Goal: Task Accomplishment & Management: Manage account settings

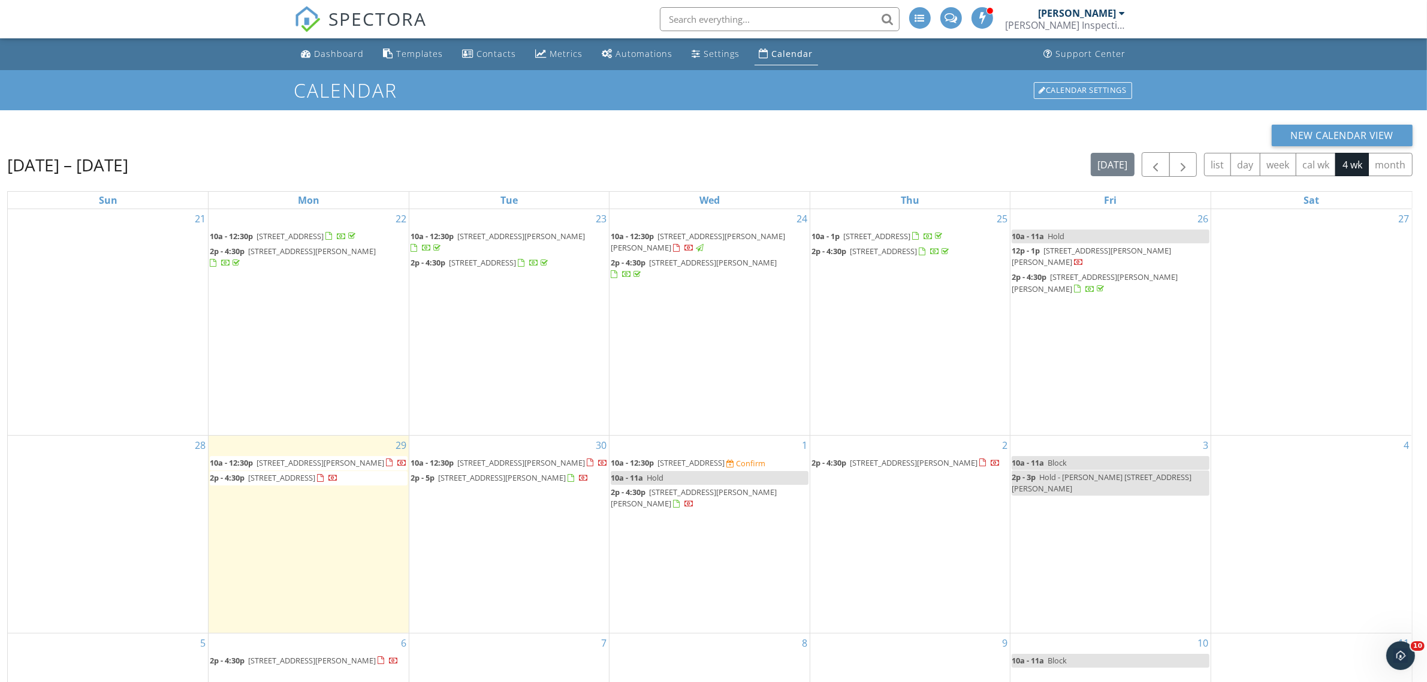
click at [315, 472] on span "2330 Kewanee Way, Okemos 48864" at bounding box center [281, 477] width 67 height 11
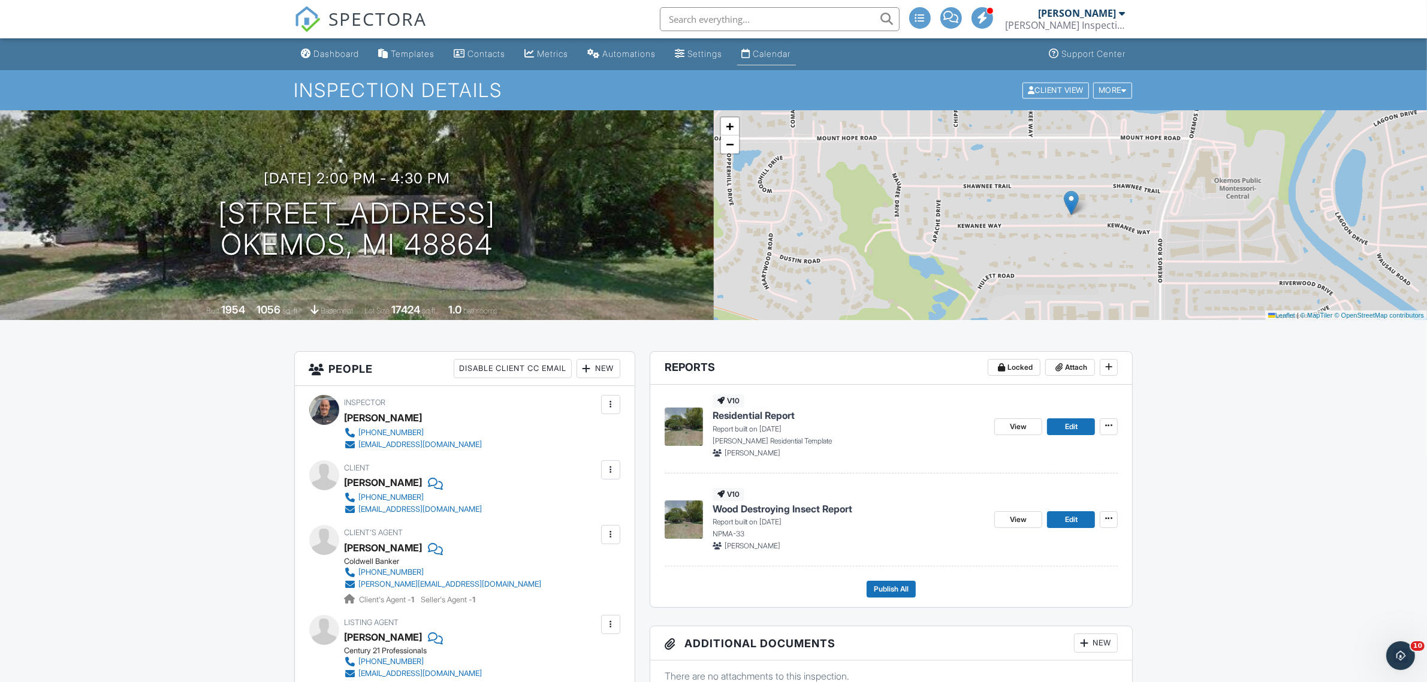
click at [791, 55] on div "Calendar" at bounding box center [772, 54] width 38 height 10
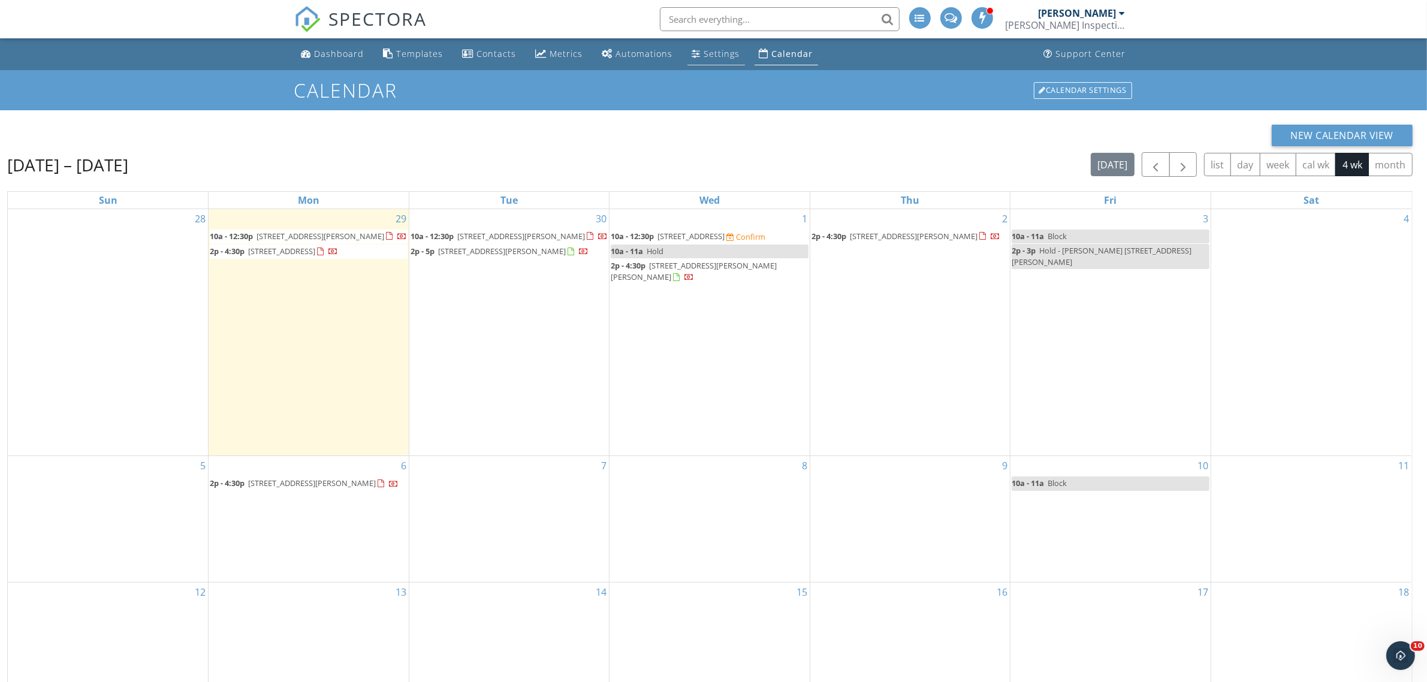
click at [695, 51] on div "Settings" at bounding box center [696, 54] width 9 height 10
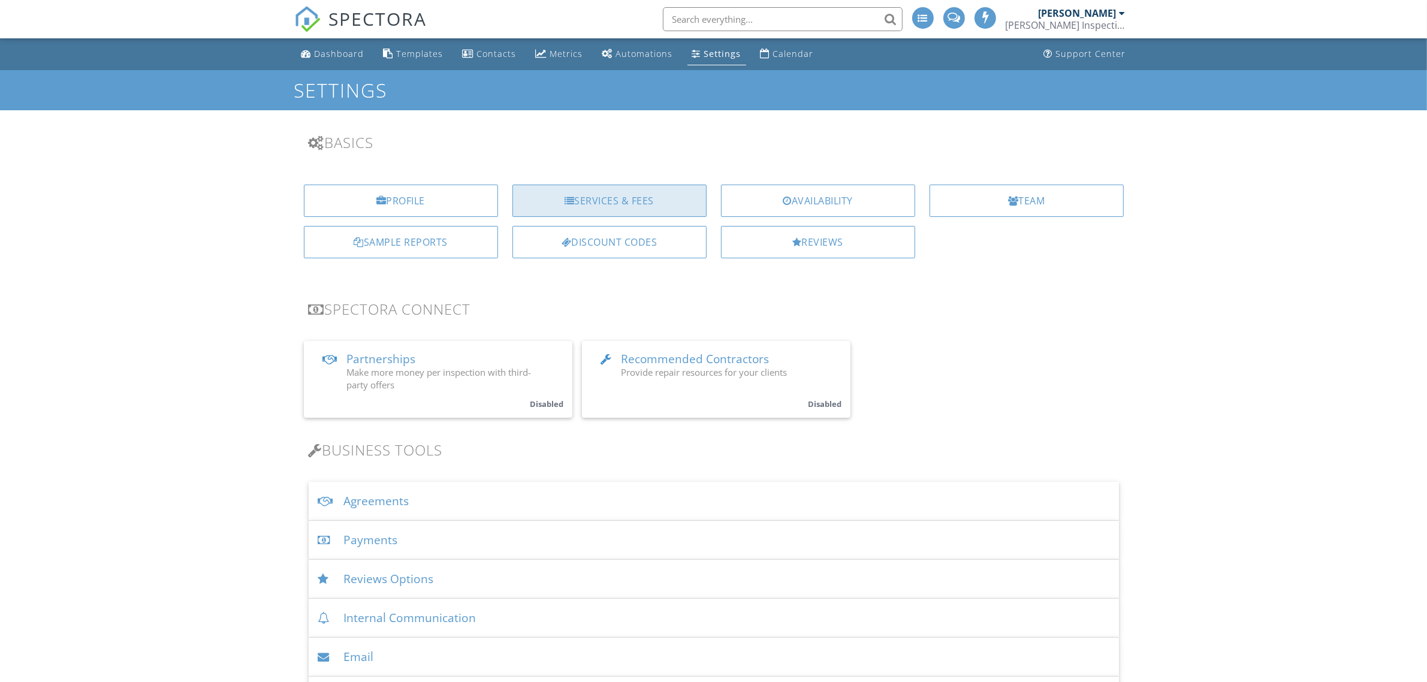
click at [584, 207] on div "Services & Fees" at bounding box center [609, 201] width 194 height 32
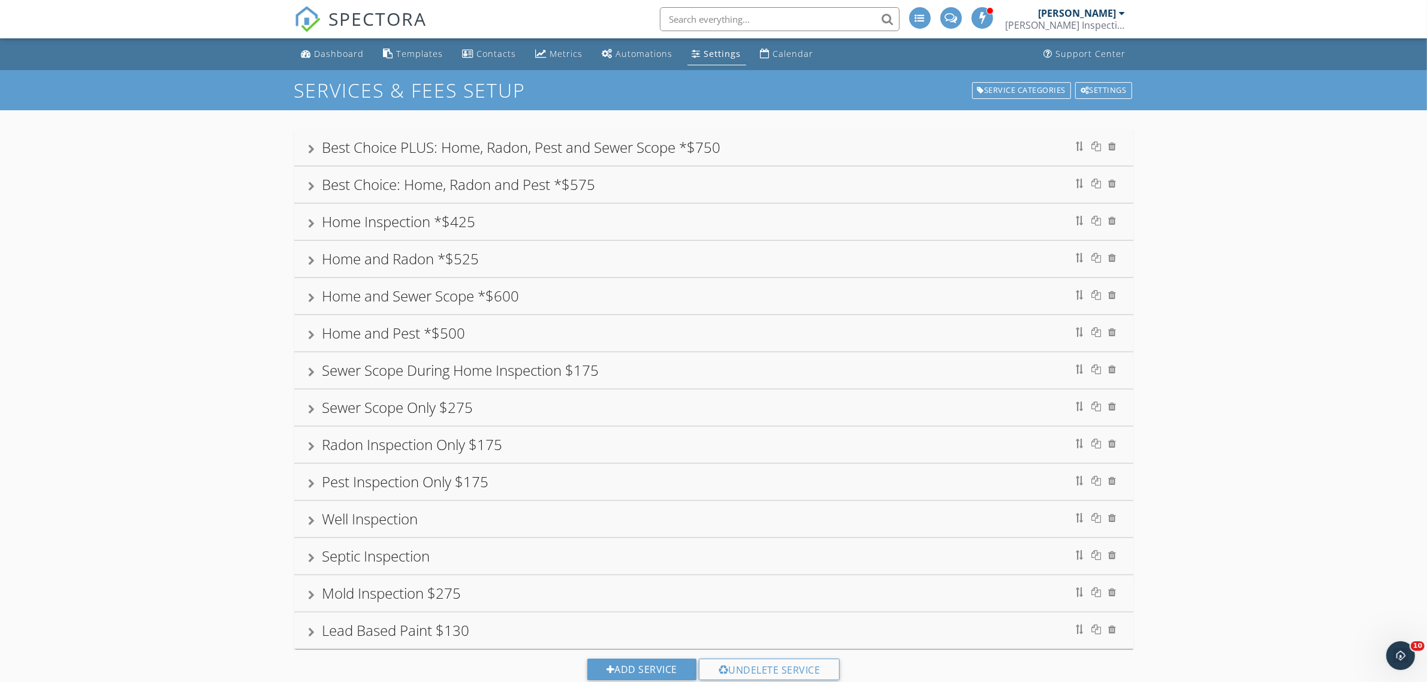
click at [490, 183] on div "Best Choice: Home, Radon and Pest *$575" at bounding box center [458, 184] width 273 height 20
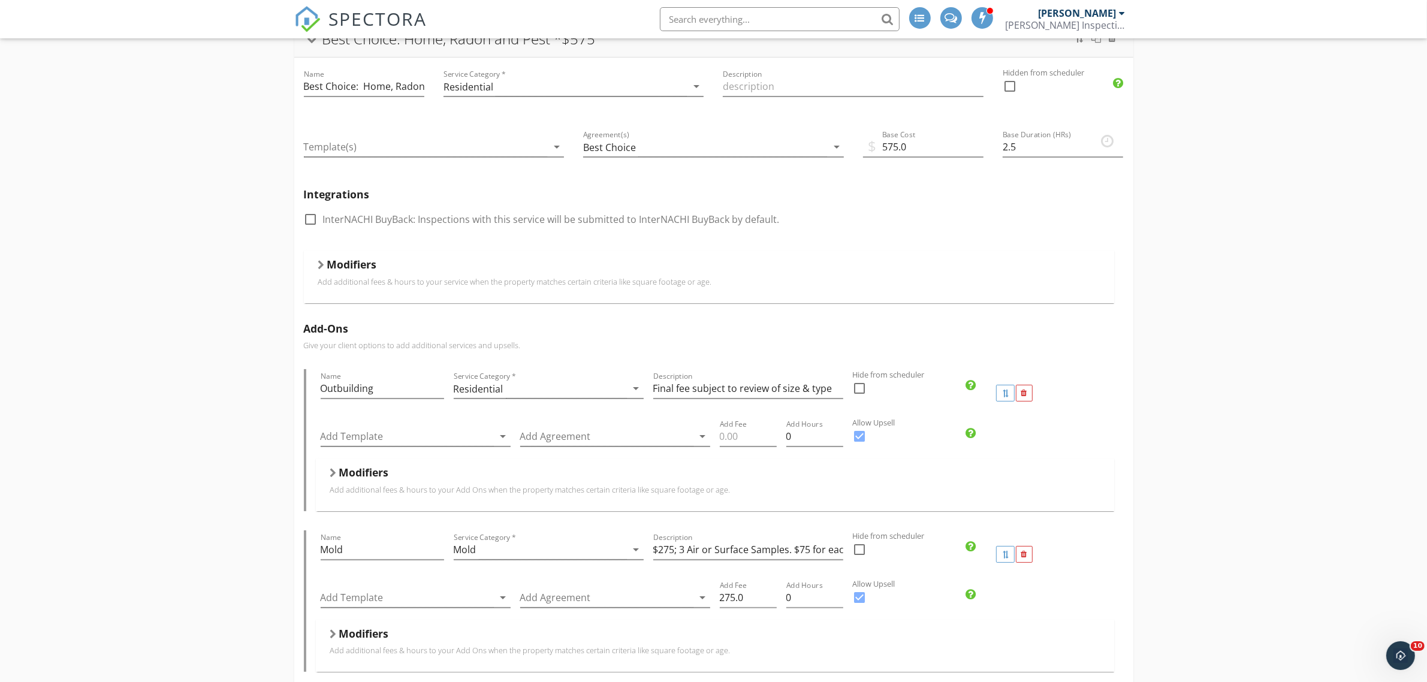
scroll to position [150, 0]
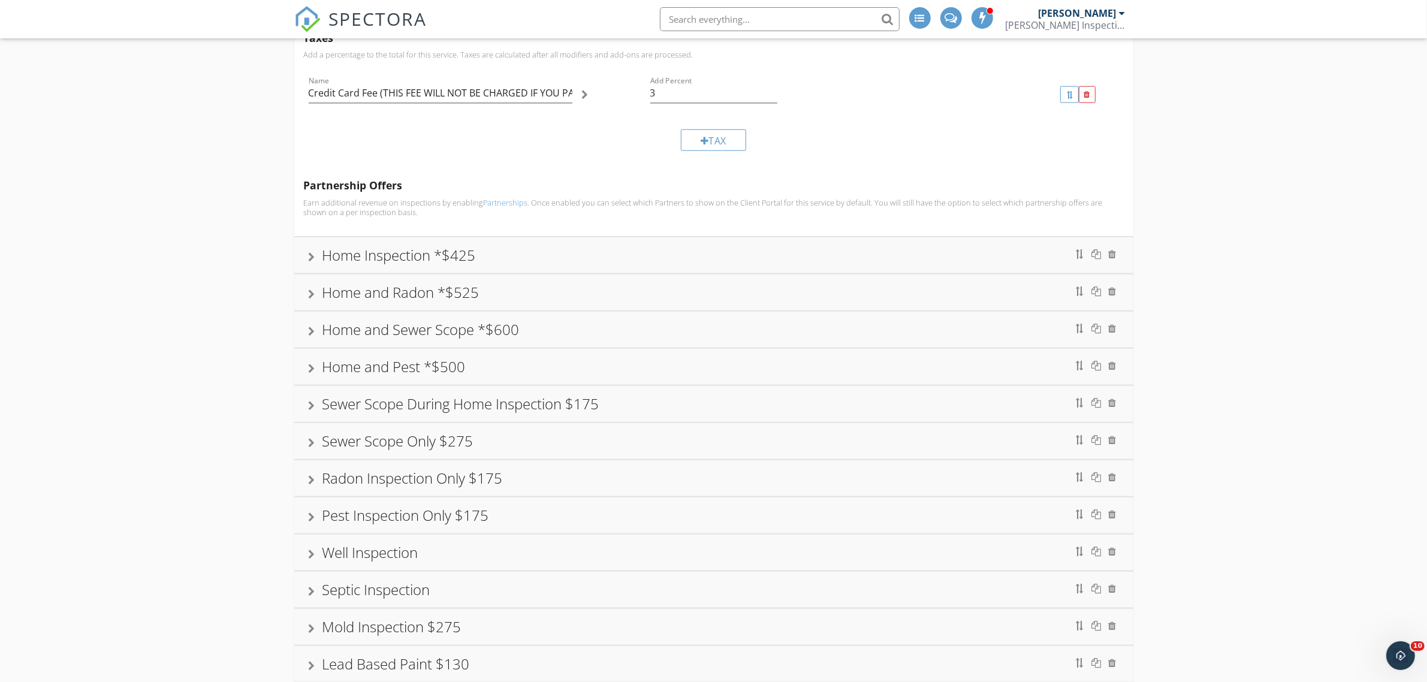
scroll to position [1744, 0]
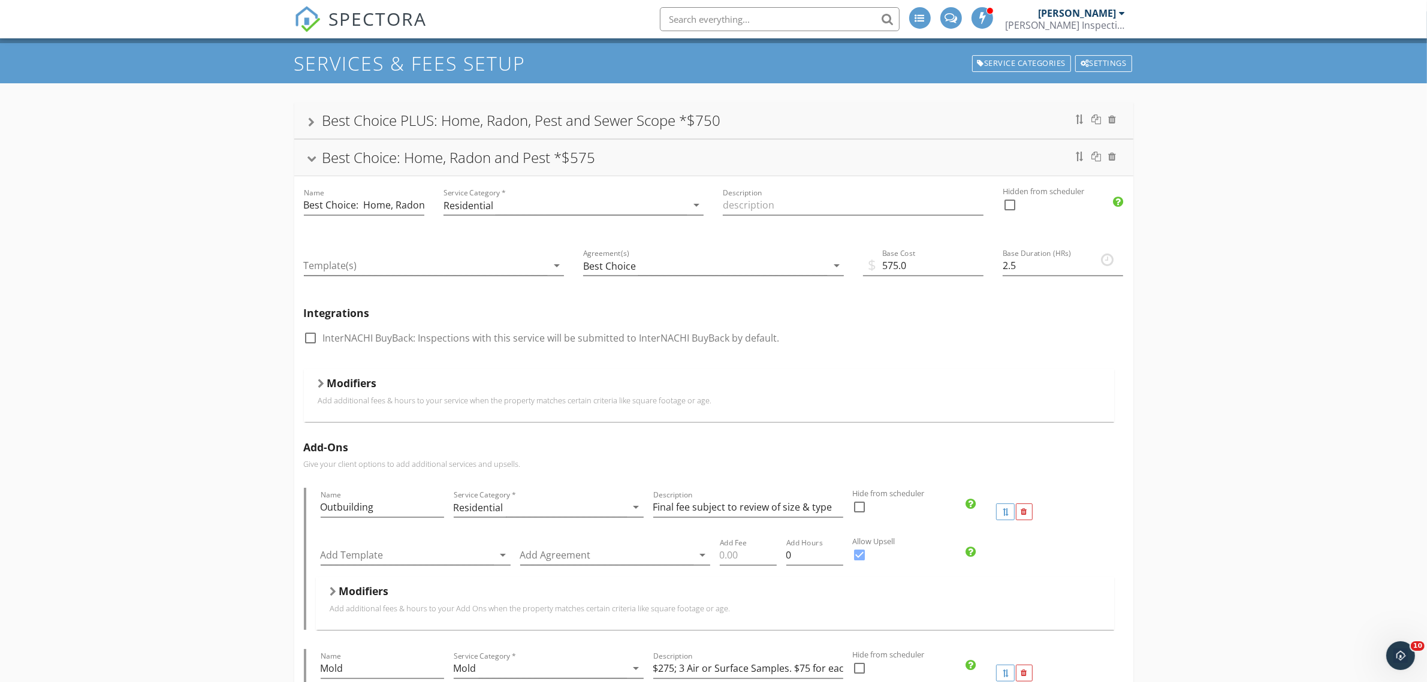
scroll to position [0, 0]
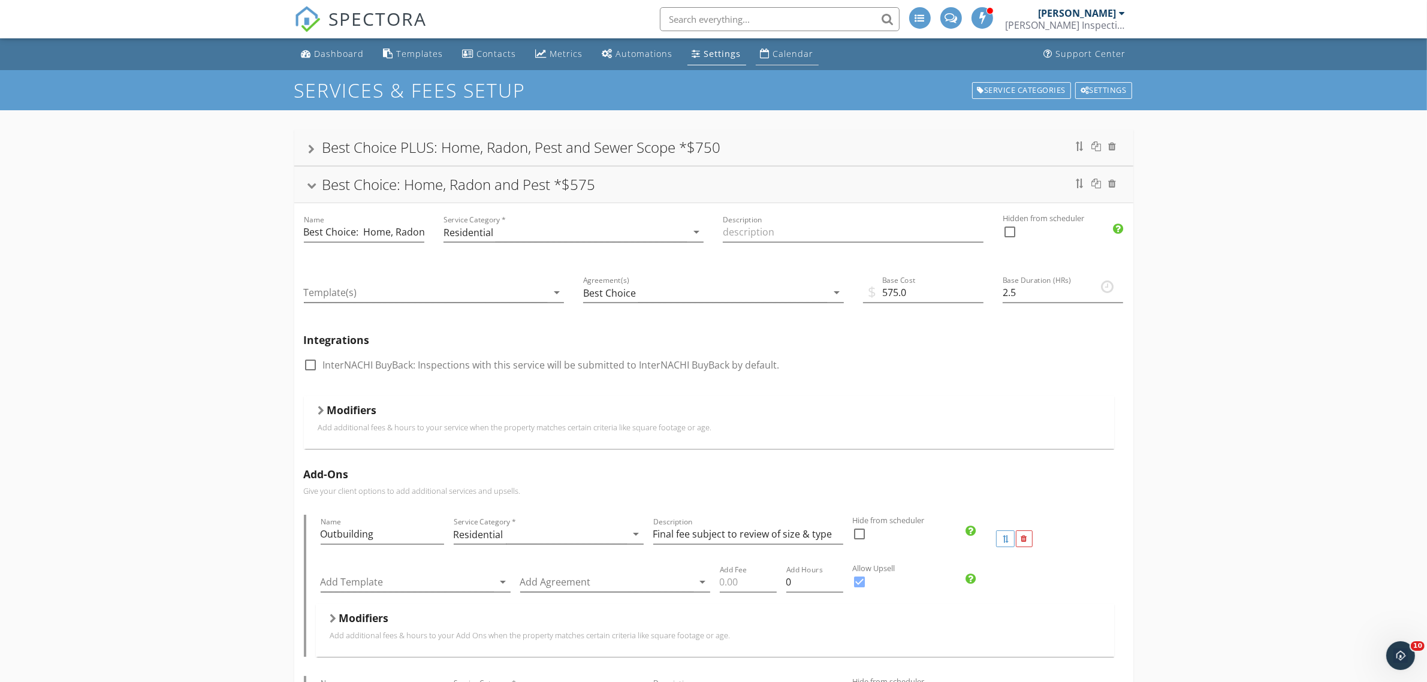
click at [796, 52] on div "Calendar" at bounding box center [793, 53] width 41 height 11
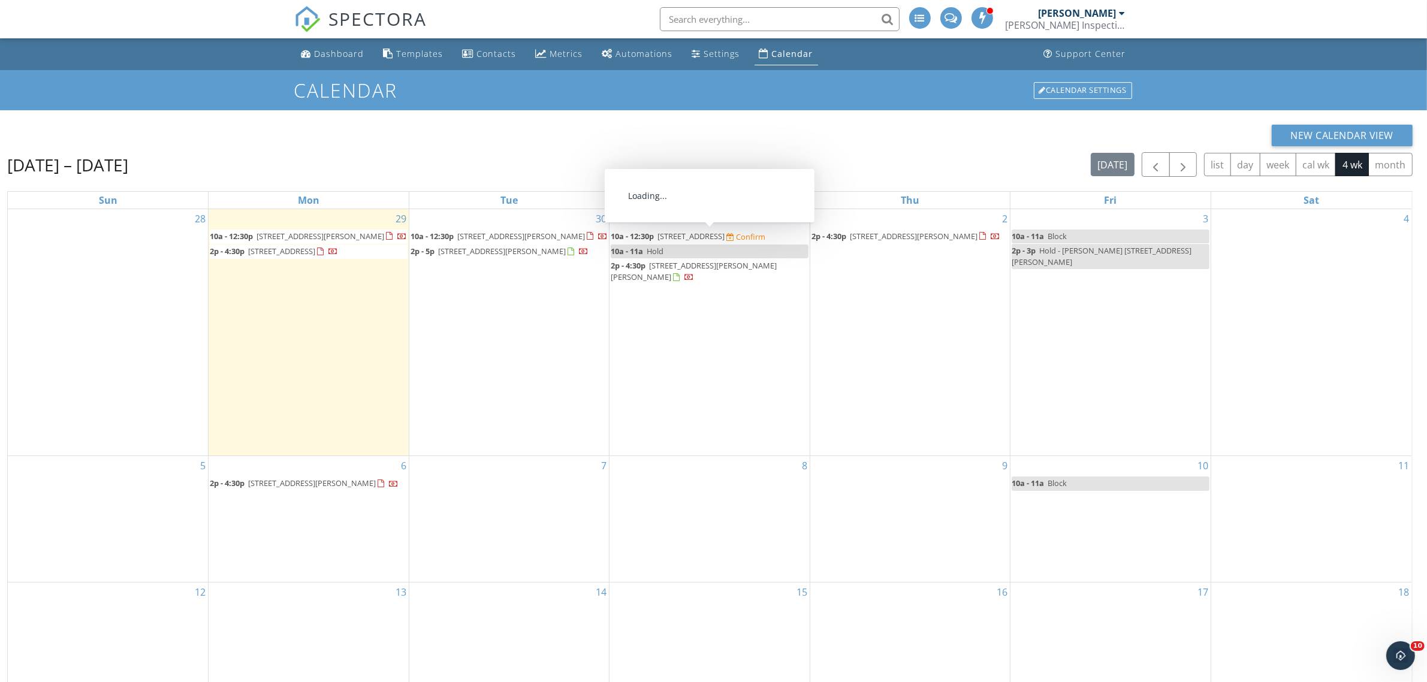
click at [673, 235] on span "[STREET_ADDRESS]" at bounding box center [691, 236] width 67 height 11
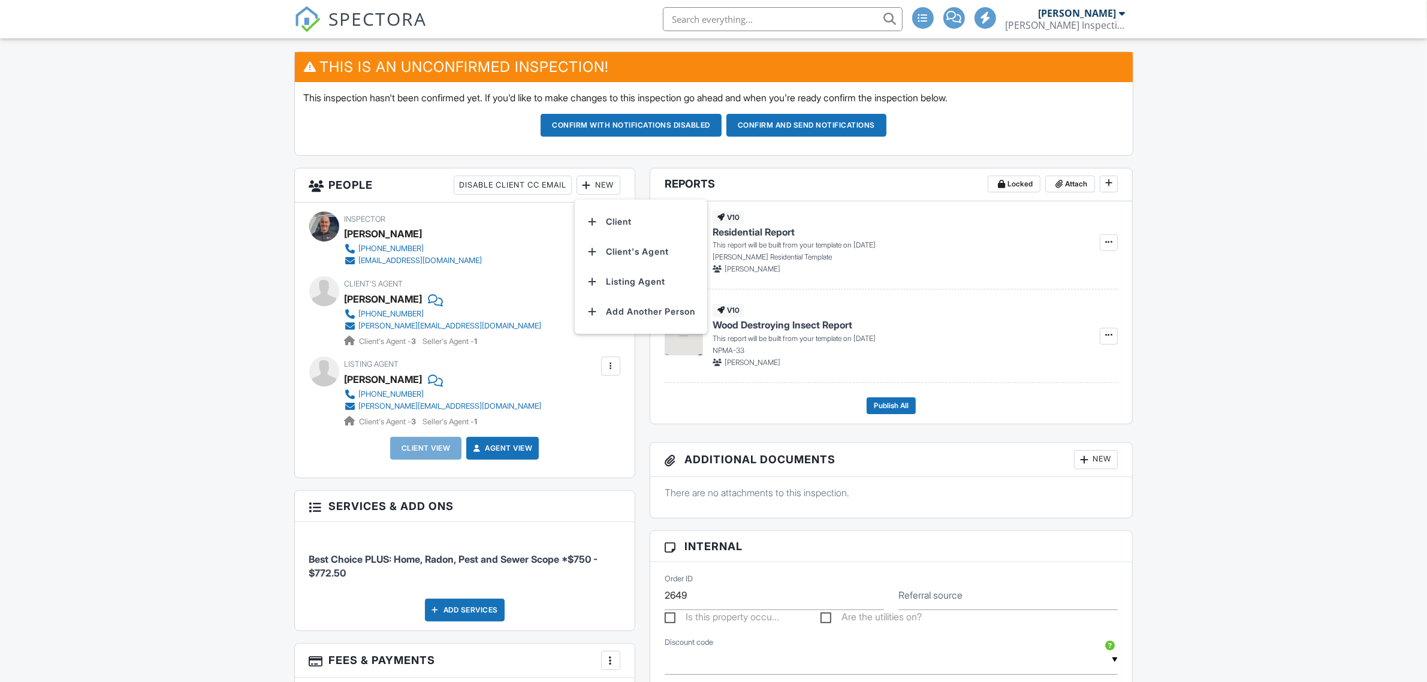
click at [613, 221] on li "Client" at bounding box center [641, 222] width 118 height 30
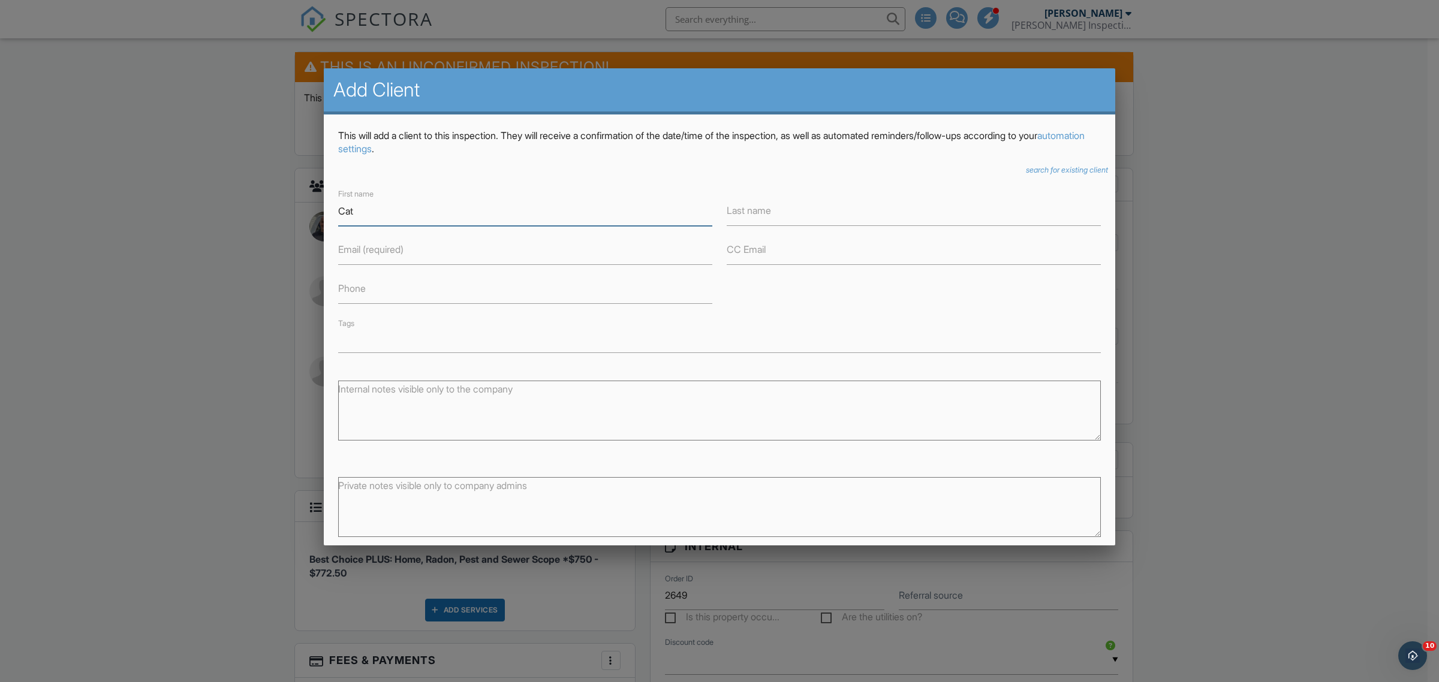
type input "Cat"
type input "Ames"
type input "cateliz82@gmail.com"
click at [355, 290] on label "Phone" at bounding box center [352, 288] width 28 height 13
click at [355, 290] on input "Phone" at bounding box center [525, 289] width 374 height 29
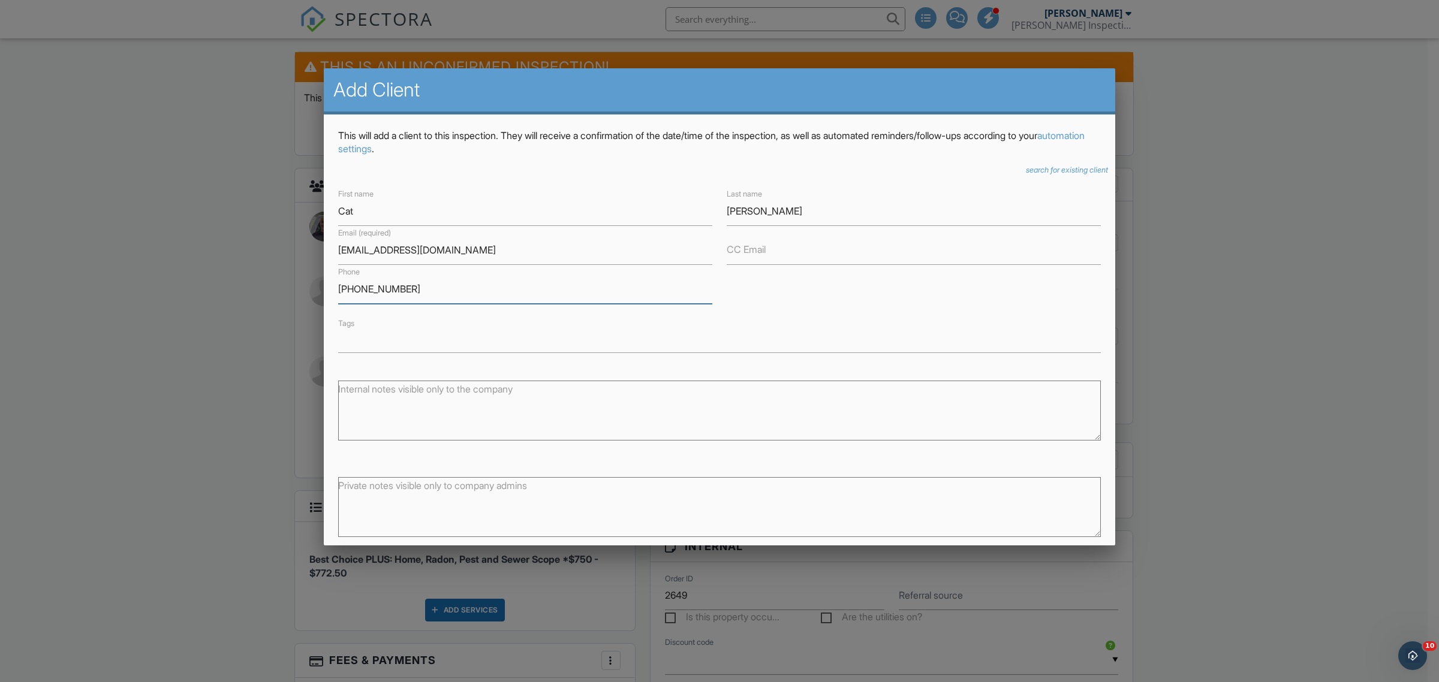
scroll to position [58, 0]
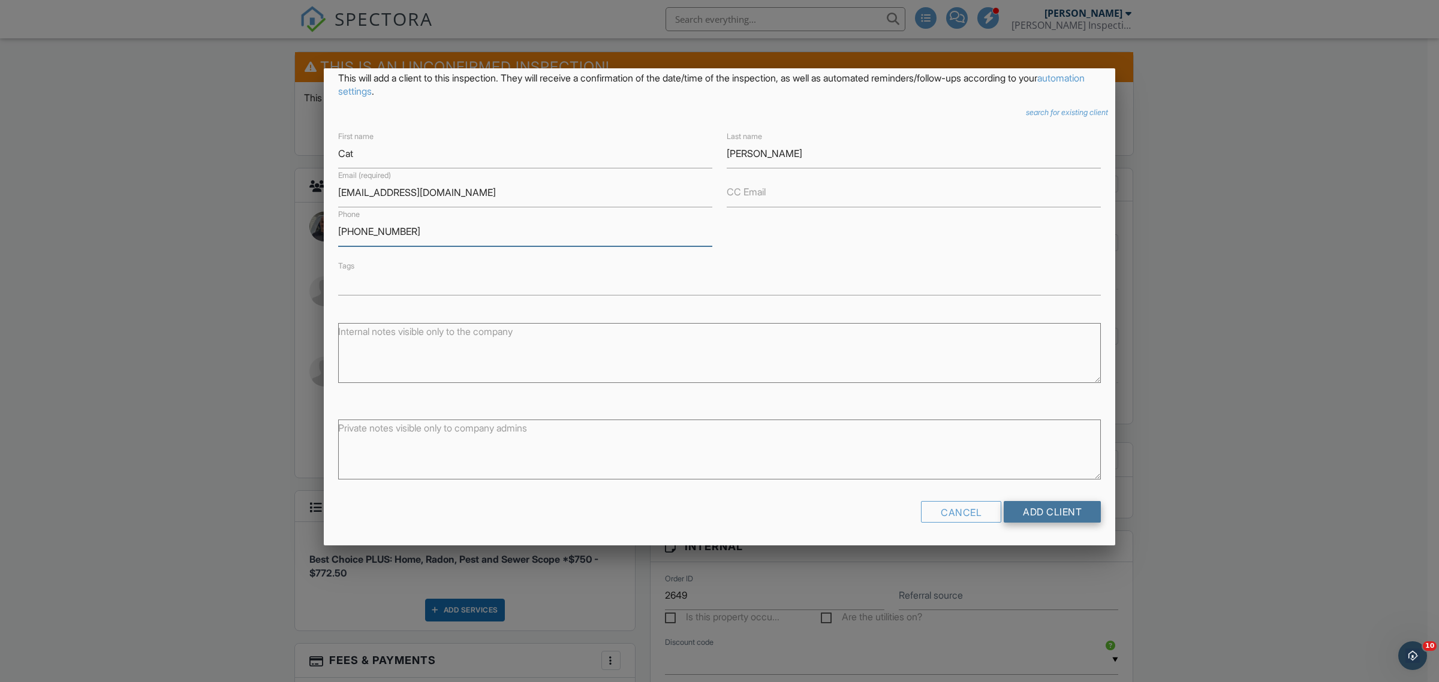
type input "517-249-5587"
click at [1042, 509] on input "Add Client" at bounding box center [1051, 512] width 97 height 22
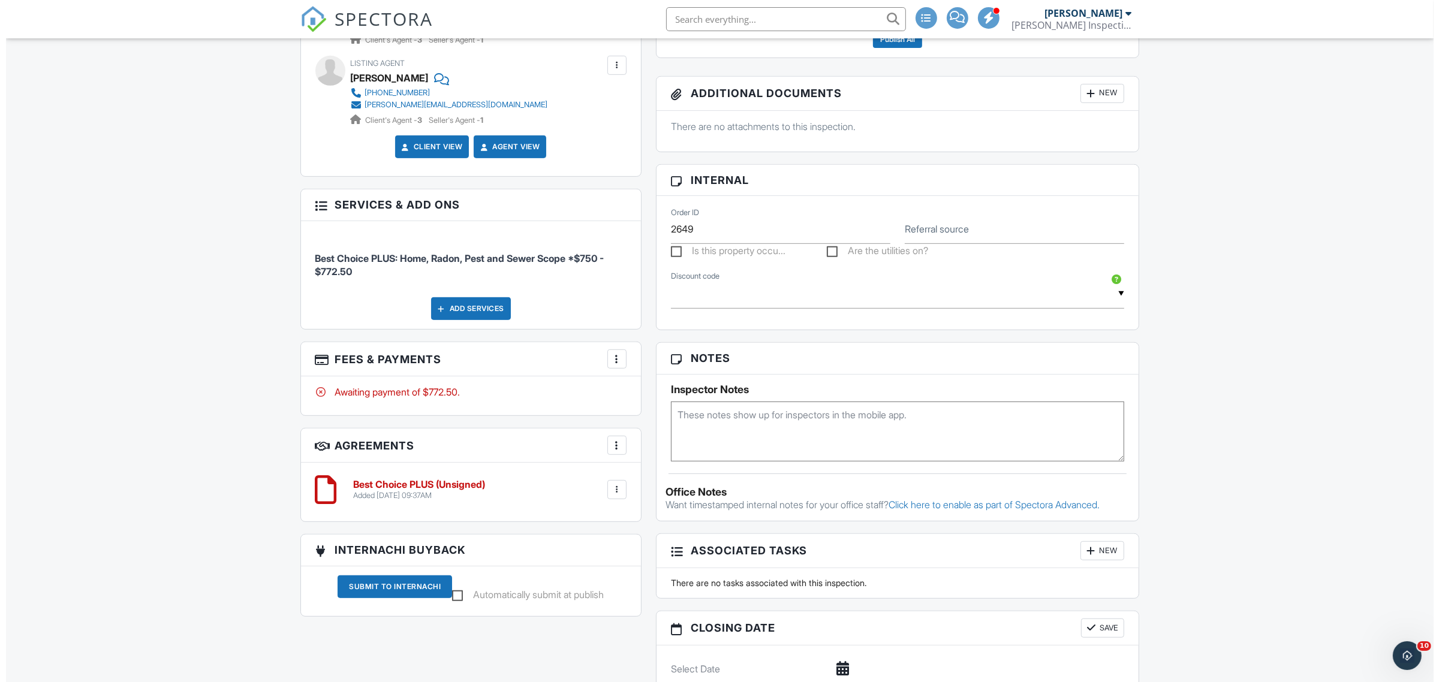
scroll to position [674, 0]
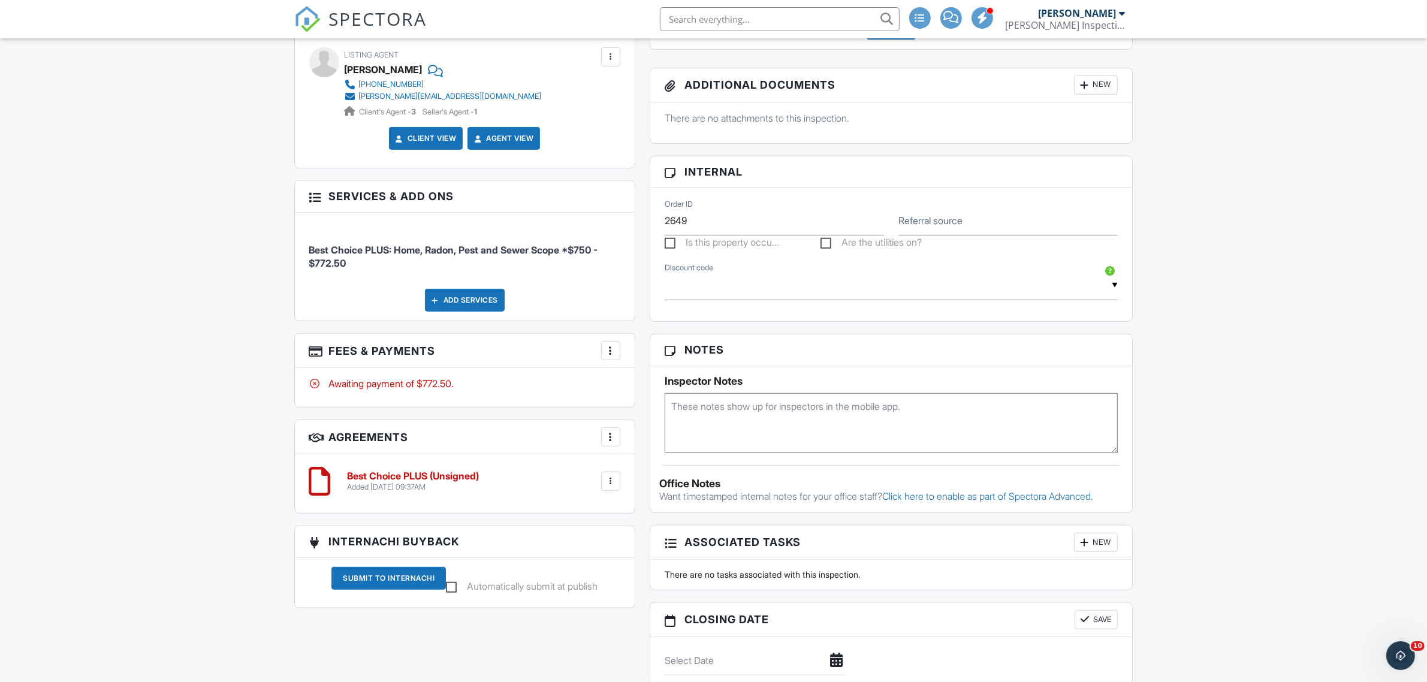
click at [466, 300] on div "Add Services" at bounding box center [465, 300] width 80 height 23
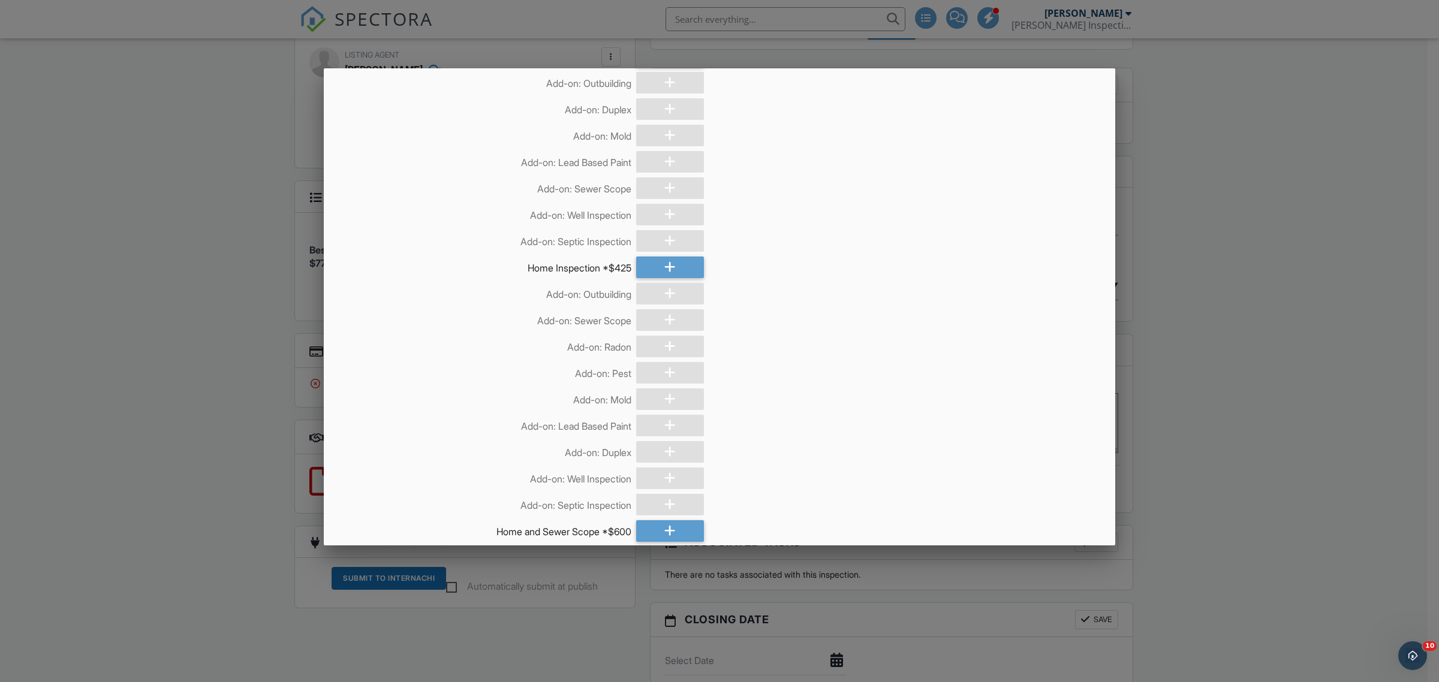
scroll to position [450, 0]
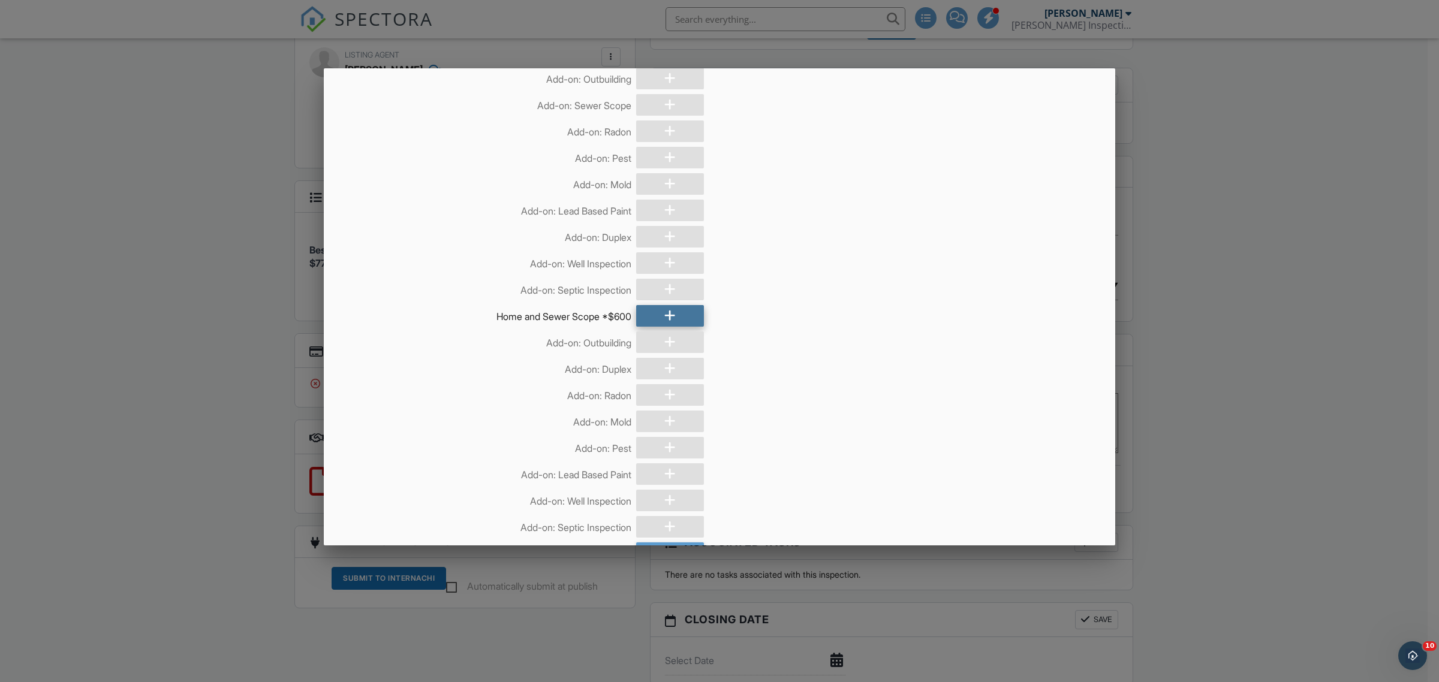
click at [664, 315] on icon at bounding box center [669, 316] width 11 height 22
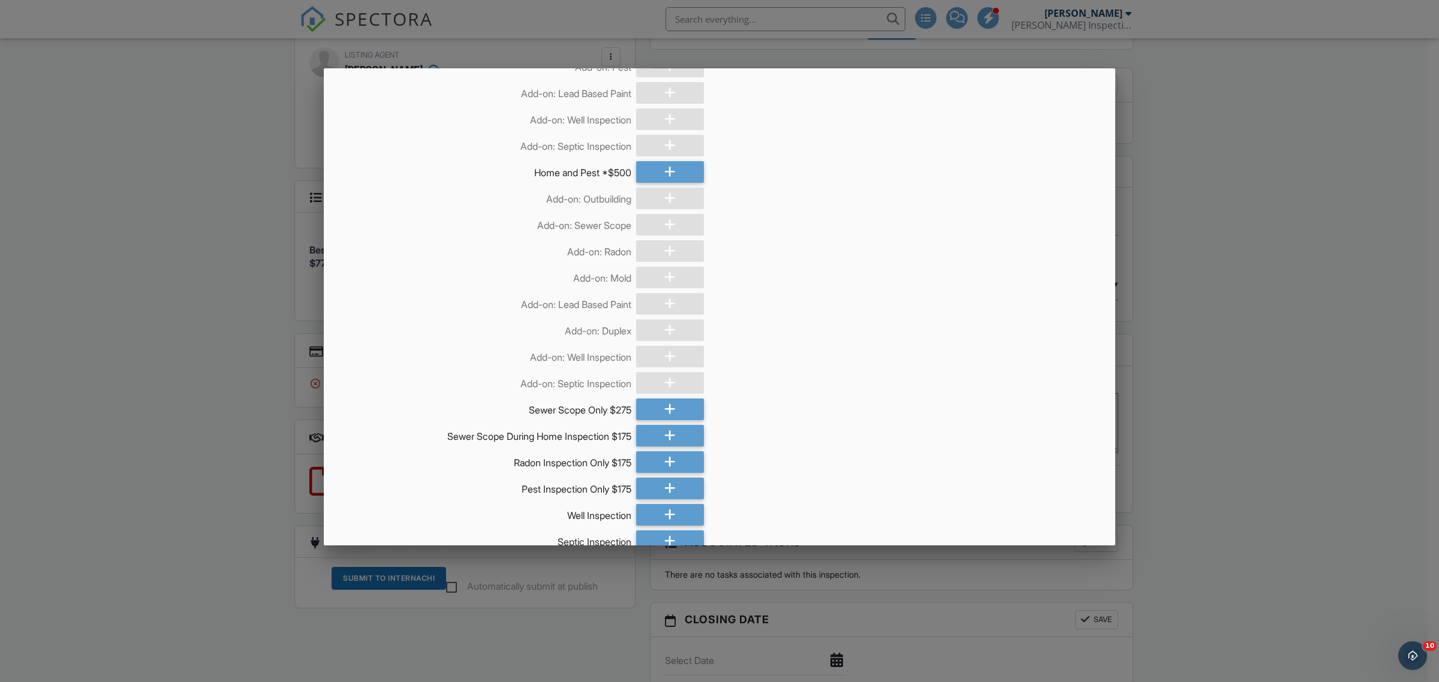
scroll to position [1231, 0]
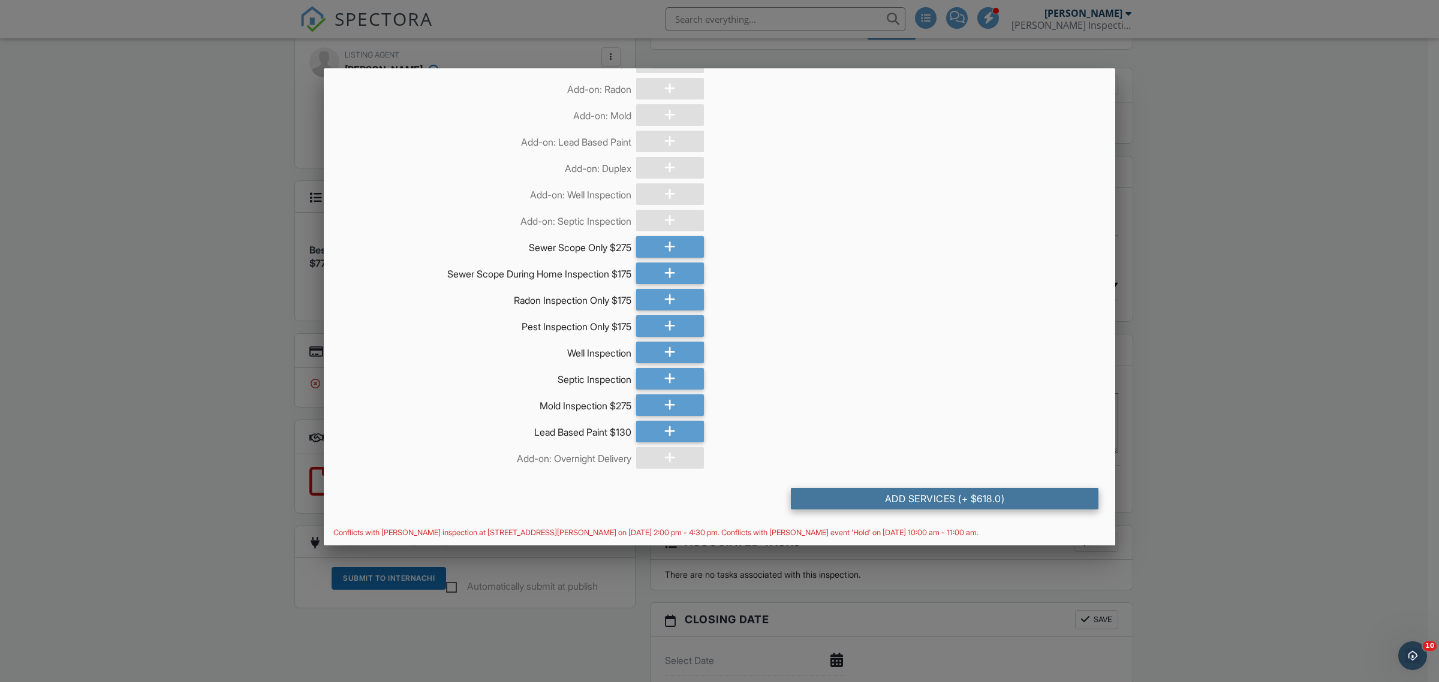
click at [1020, 497] on div "Add Services (+ $618.0)" at bounding box center [944, 499] width 307 height 22
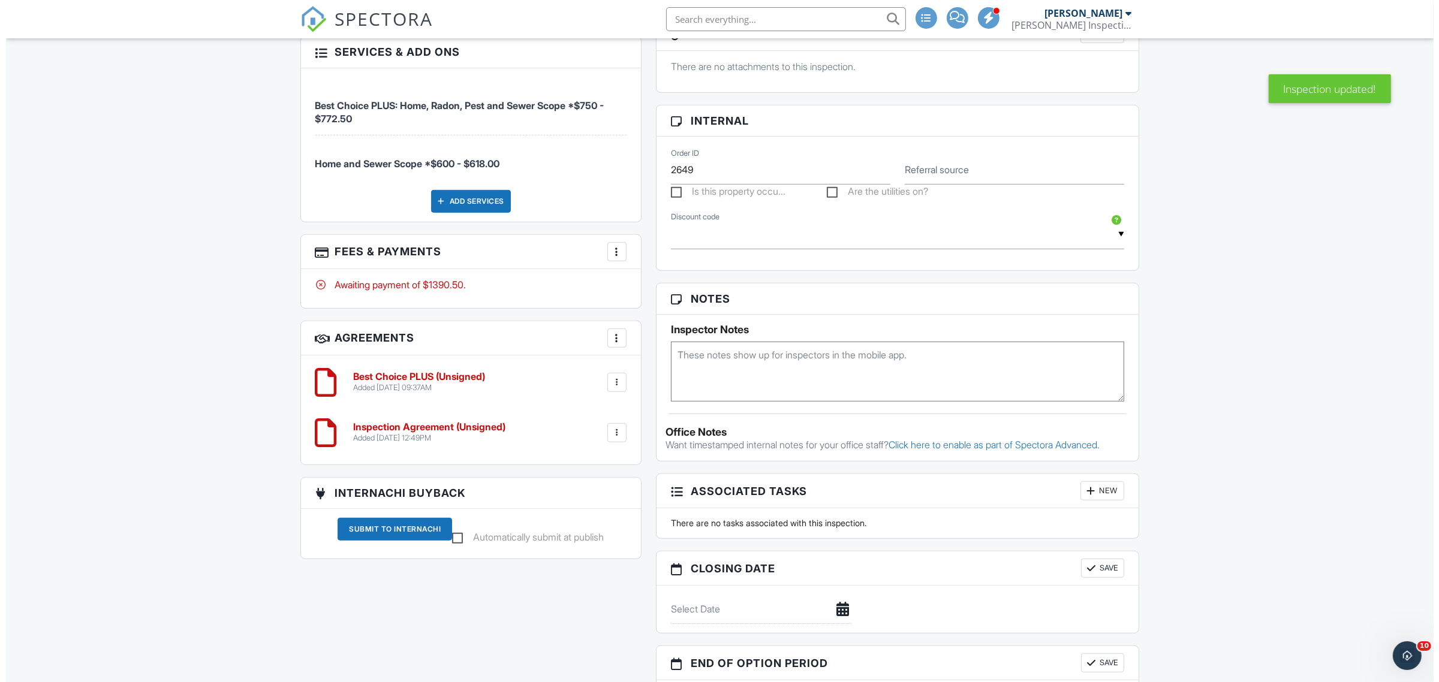
scroll to position [674, 0]
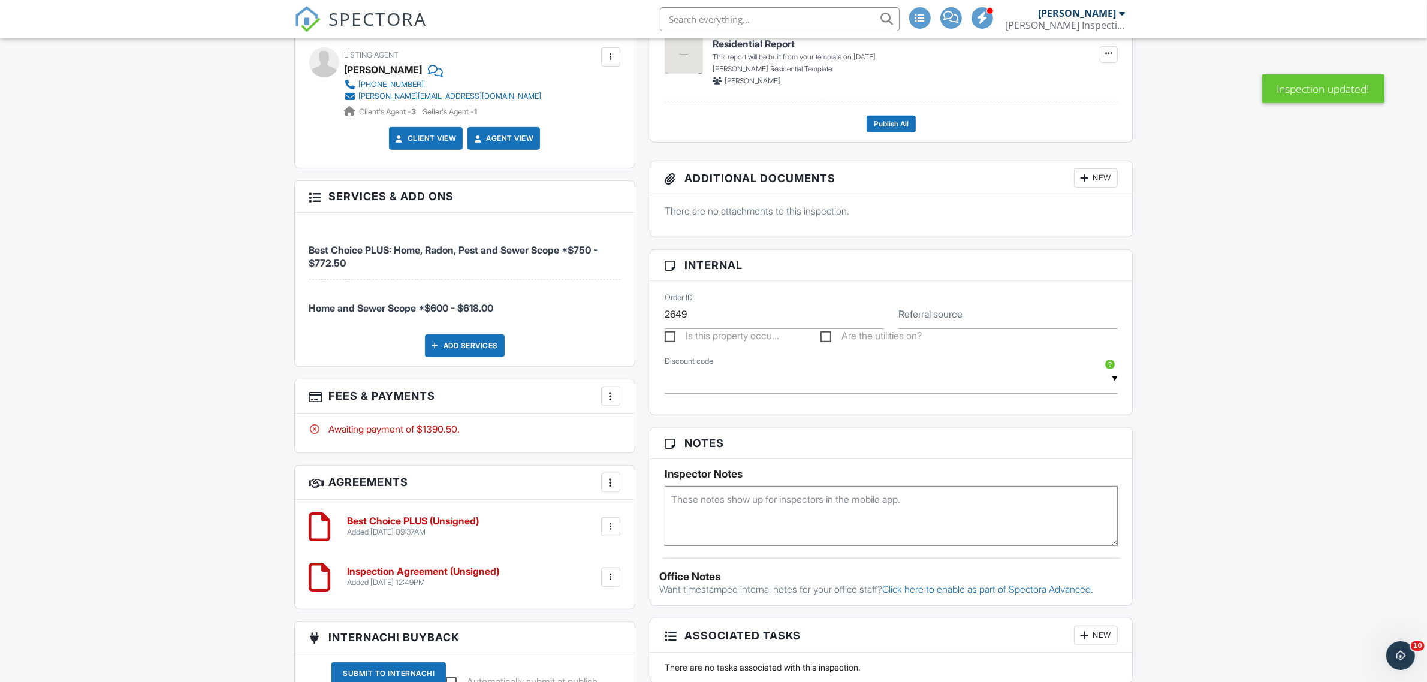
click at [607, 396] on div at bounding box center [611, 396] width 12 height 12
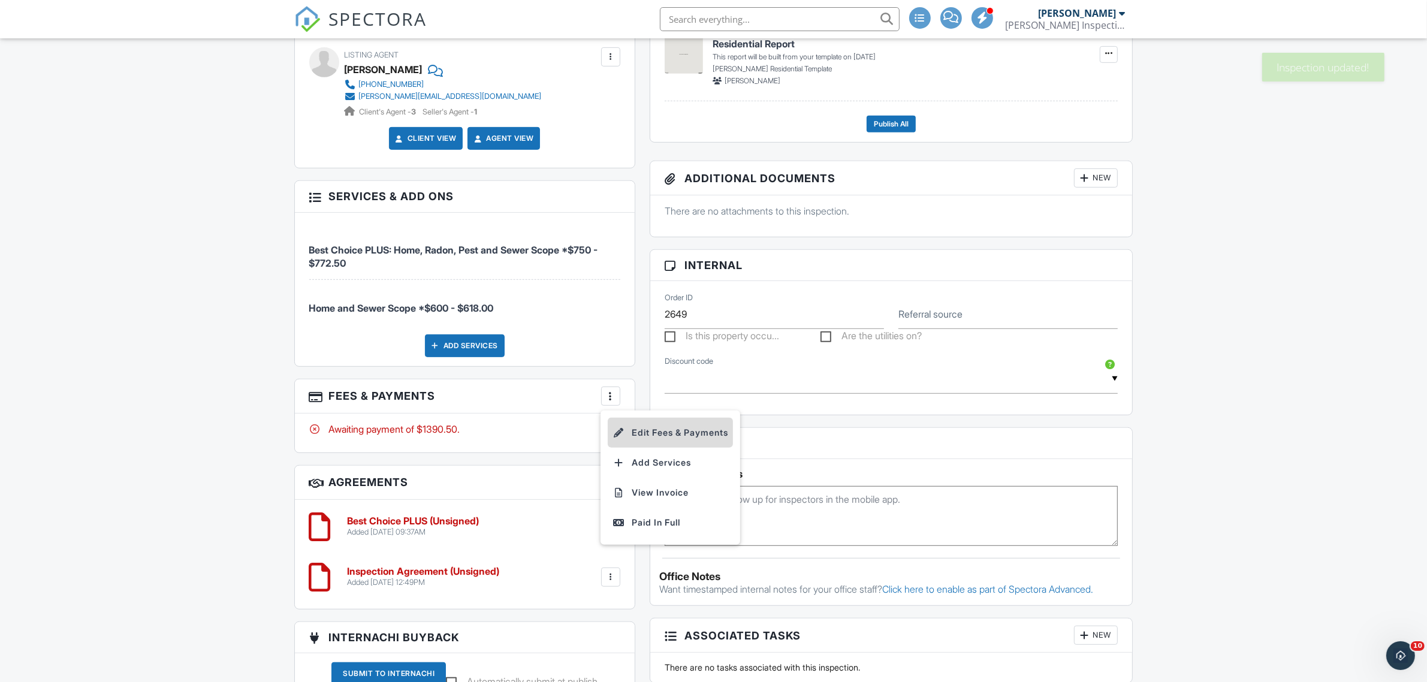
click at [663, 438] on li "Edit Fees & Payments" at bounding box center [670, 433] width 125 height 30
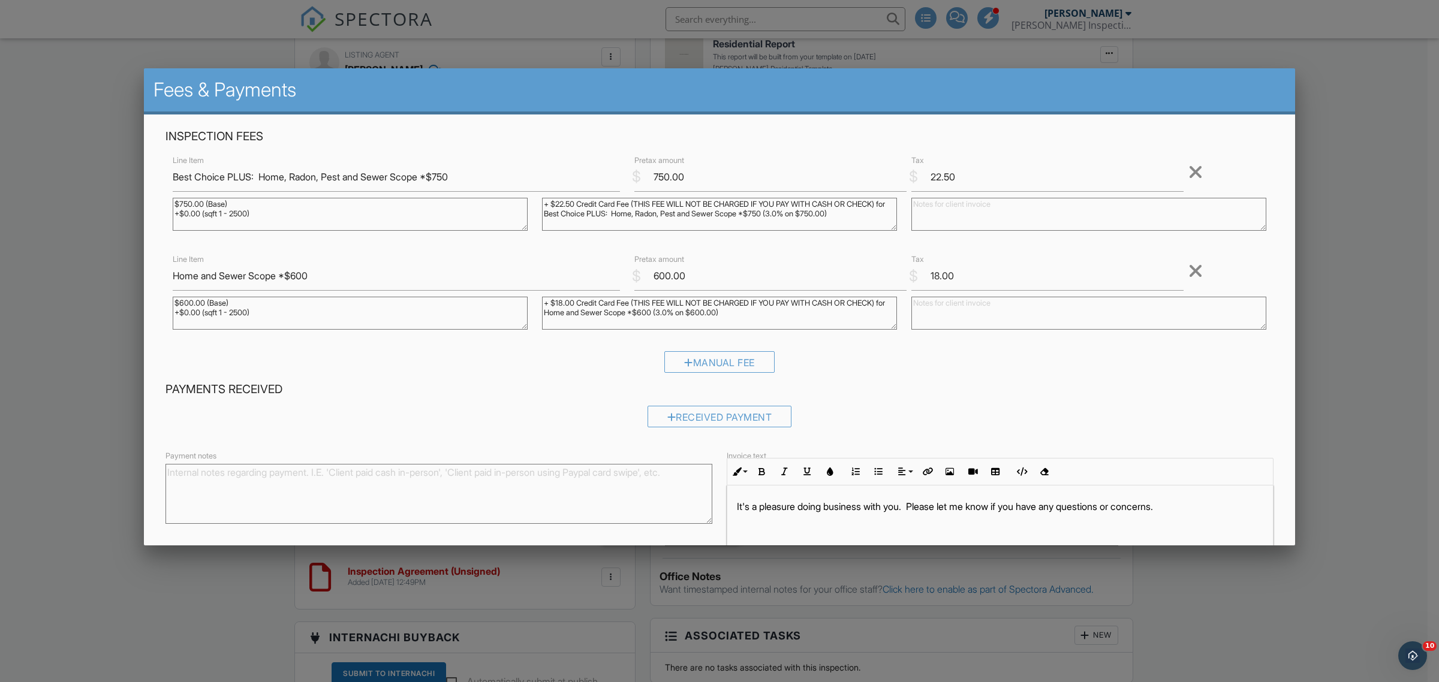
click at [1188, 171] on div at bounding box center [1195, 171] width 14 height 19
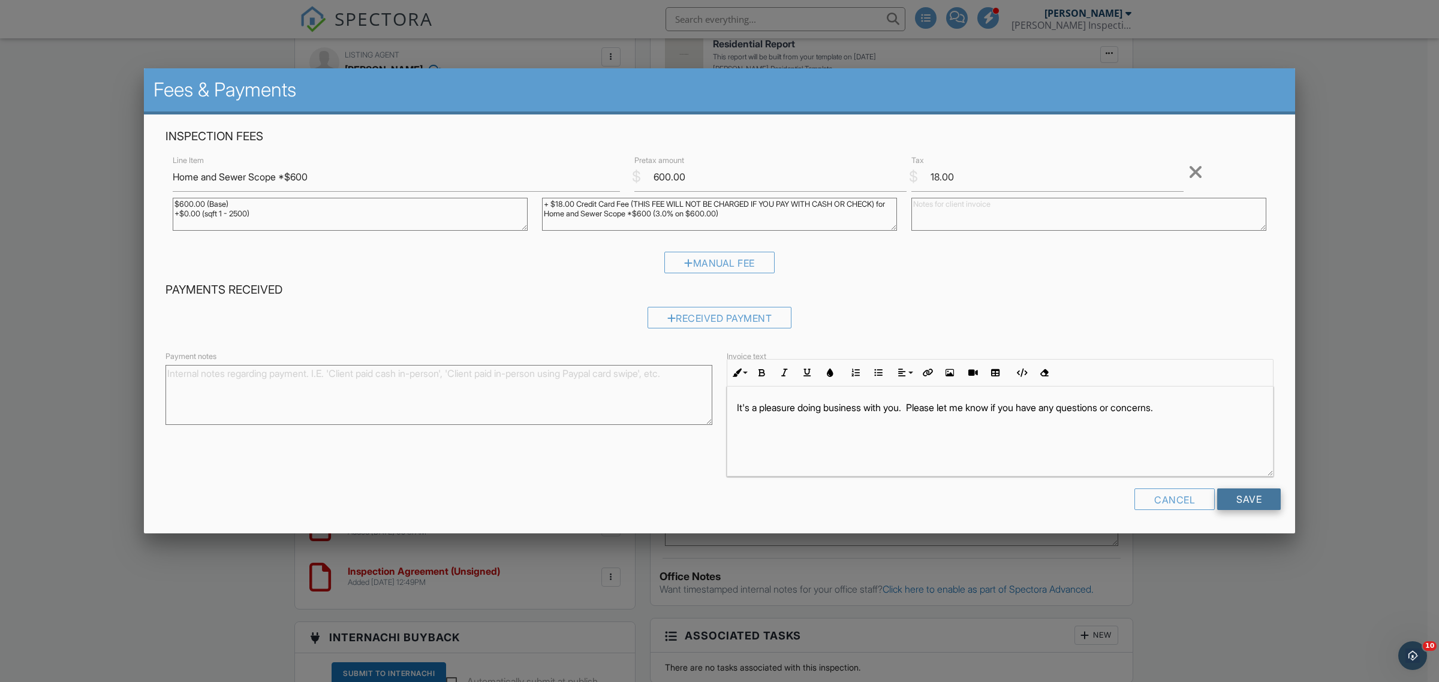
click at [1232, 503] on input "Save" at bounding box center [1249, 500] width 64 height 22
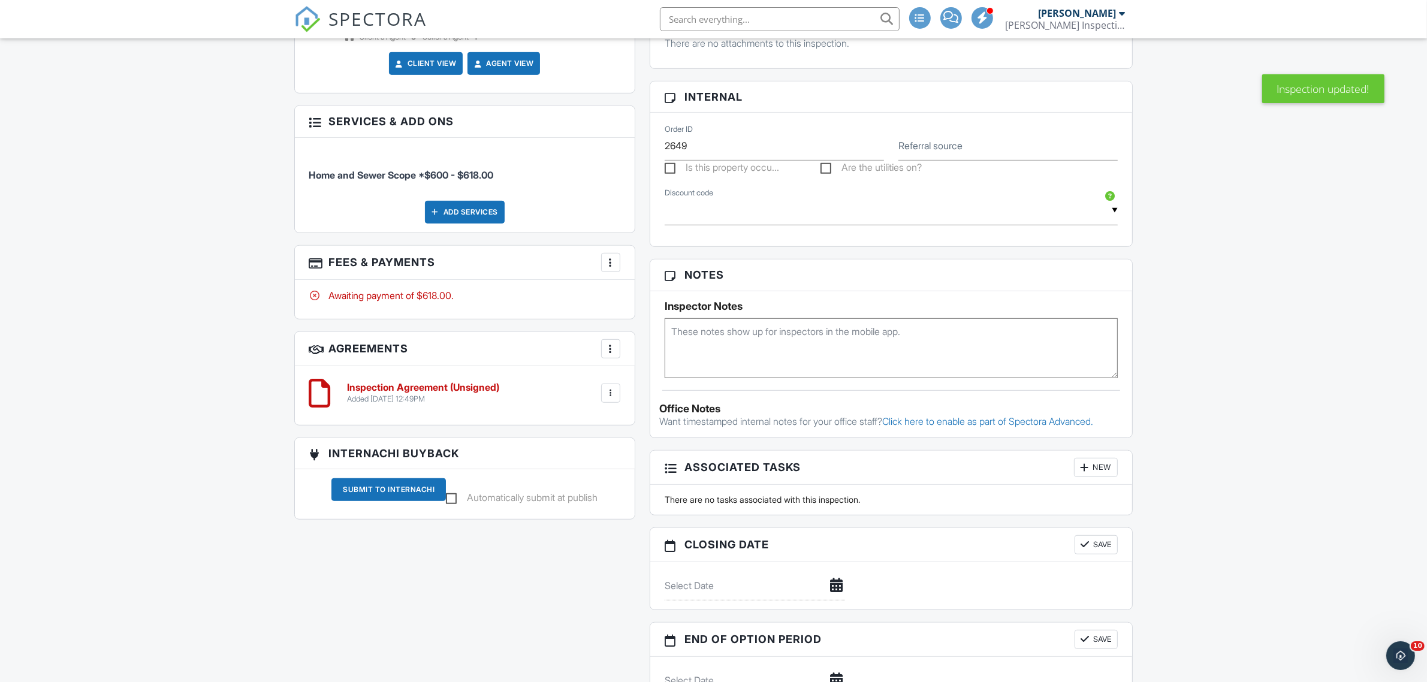
click at [607, 394] on div at bounding box center [611, 393] width 12 height 12
click at [582, 415] on li "Edit" at bounding box center [579, 426] width 68 height 30
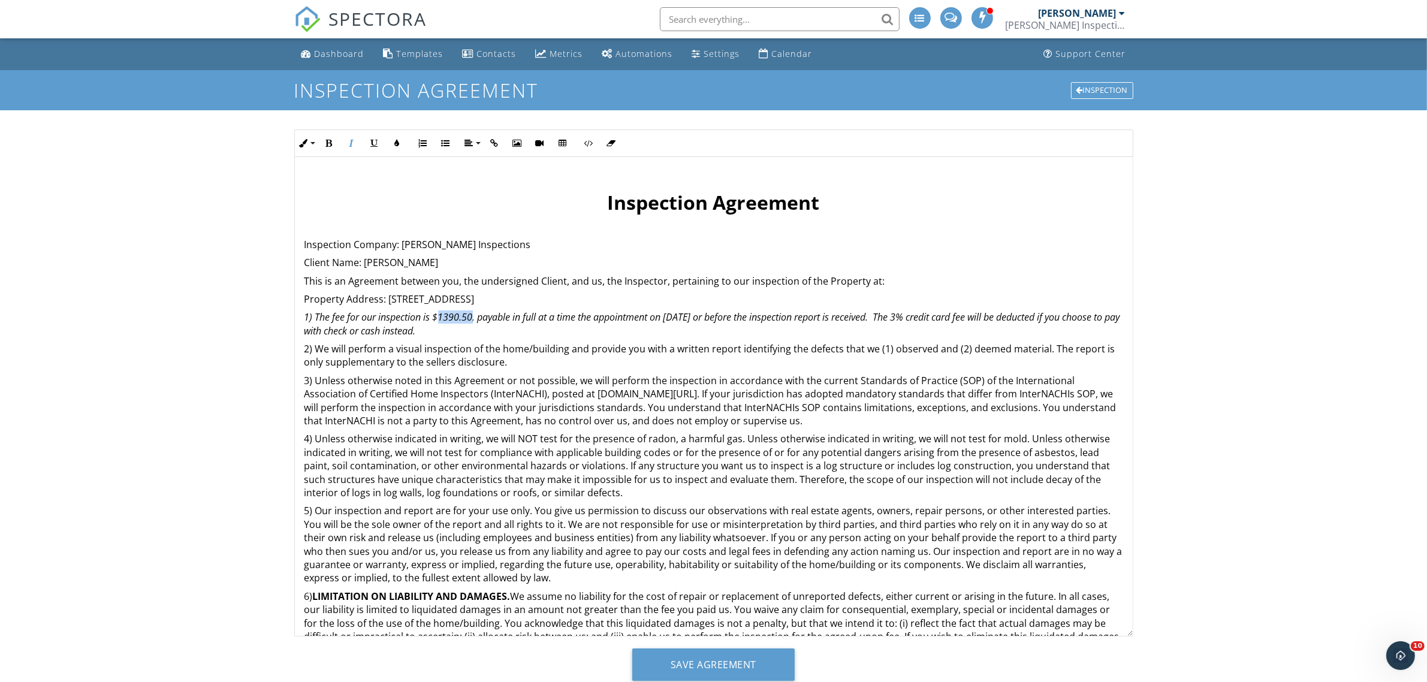
drag, startPoint x: 438, startPoint y: 316, endPoint x: 472, endPoint y: 316, distance: 33.6
click at [472, 316] on em "1) The fee for our inspection is $1390.50, payable in full at a time the appoin…" at bounding box center [712, 323] width 816 height 26
drag, startPoint x: 898, startPoint y: 312, endPoint x: 901, endPoint y: 325, distance: 13.5
click at [901, 325] on p "1) The fee for our inspection is $618.00, payable in full at a time the appoint…" at bounding box center [713, 323] width 819 height 27
click at [336, 141] on button "Bold" at bounding box center [329, 143] width 23 height 23
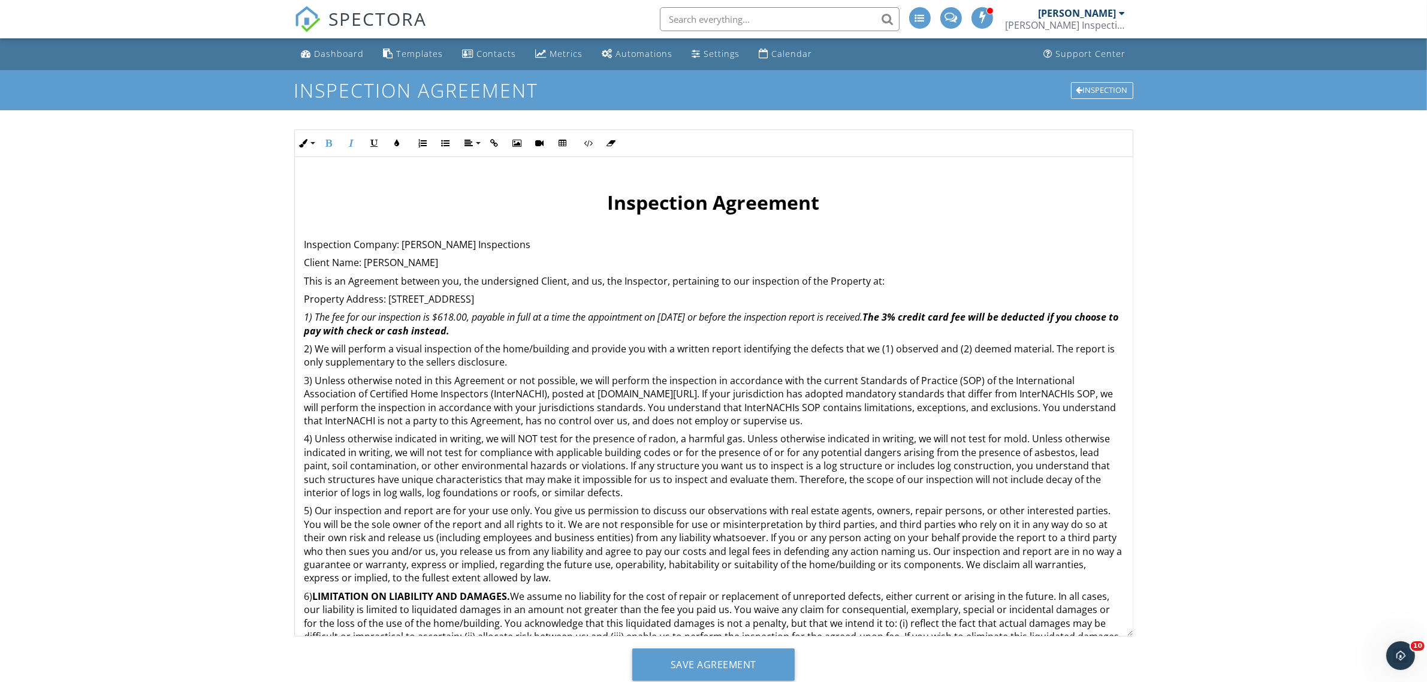
click at [200, 345] on div "Dashboard Templates Contacts Metrics Automations Settings Calendar Support Cent…" at bounding box center [713, 379] width 1427 height 683
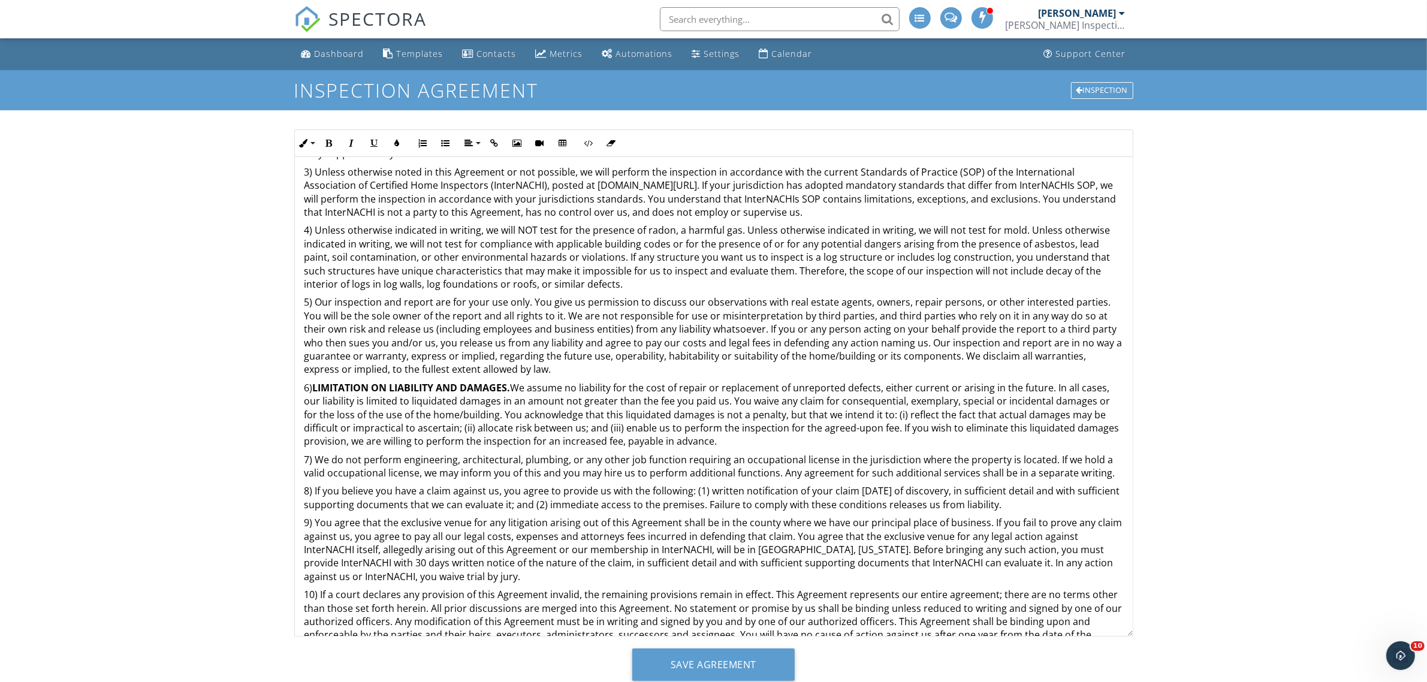
scroll to position [225, 0]
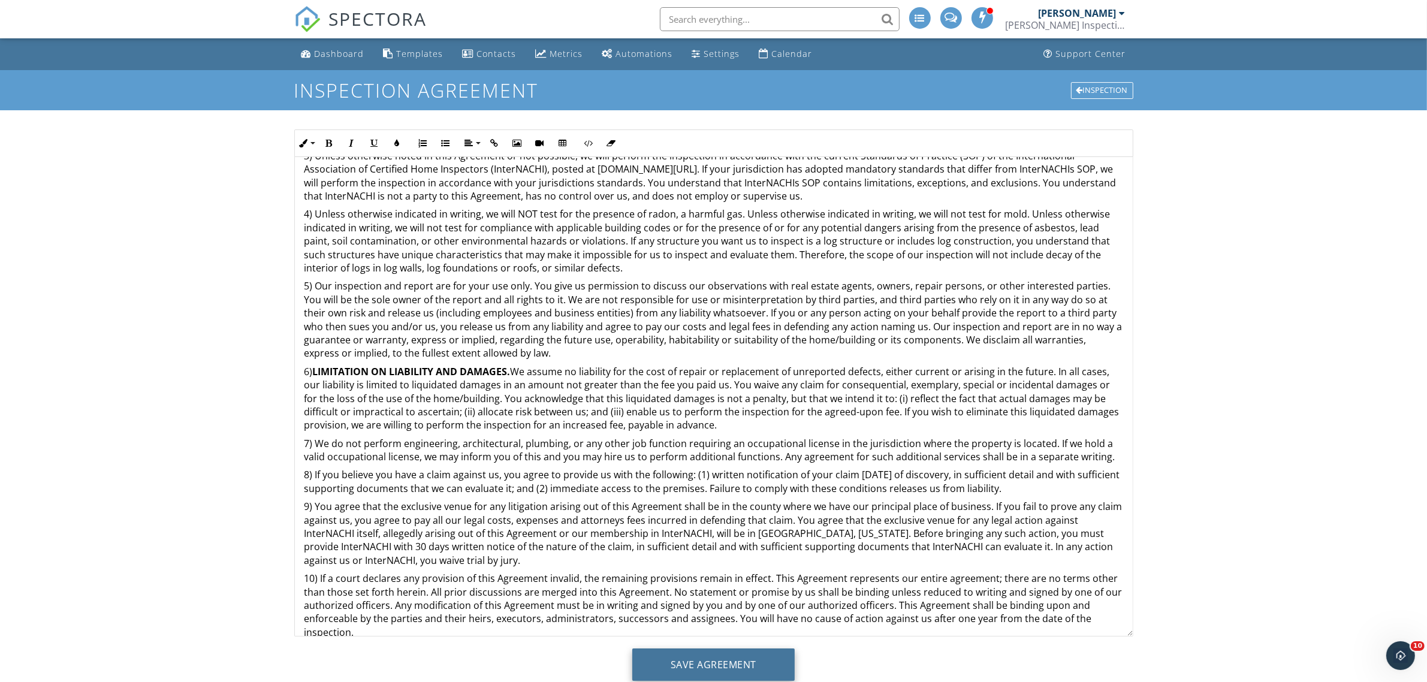
click at [707, 664] on input "Save Agreement" at bounding box center [713, 665] width 162 height 32
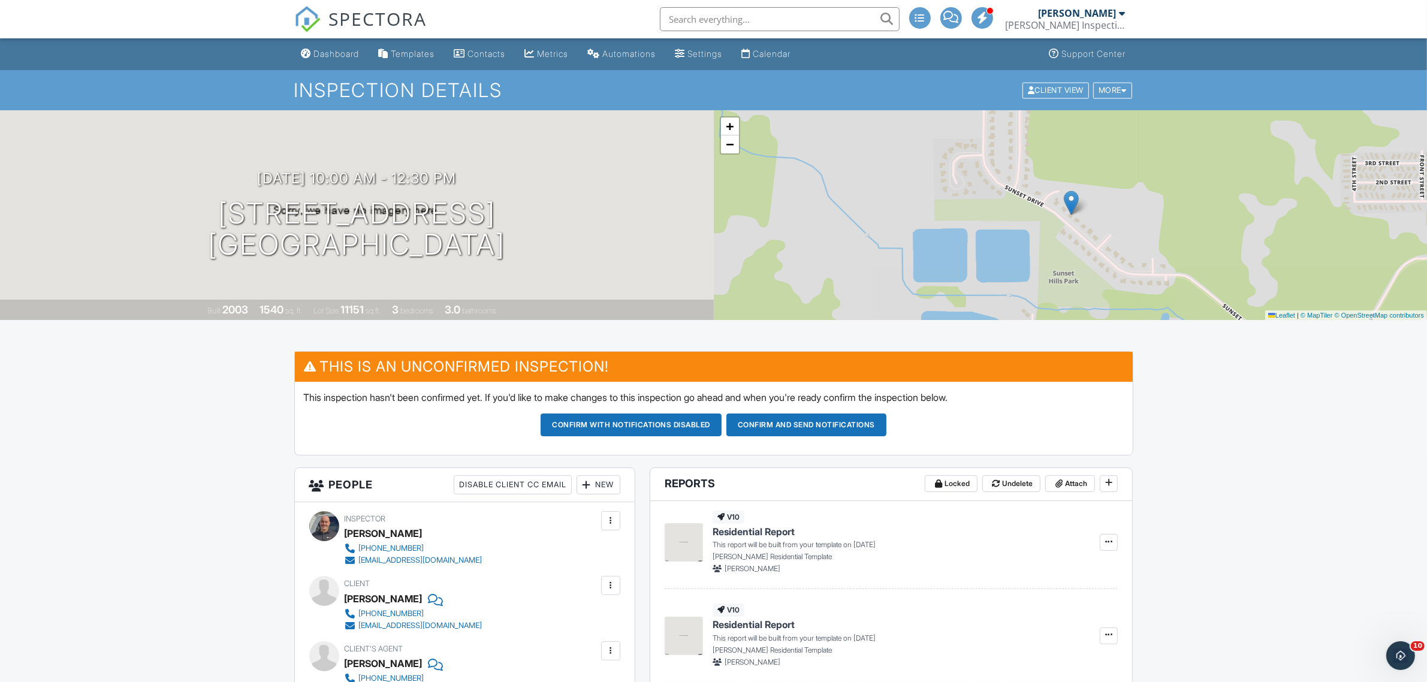
click at [807, 424] on button "Confirm and send notifications" at bounding box center [806, 425] width 160 height 23
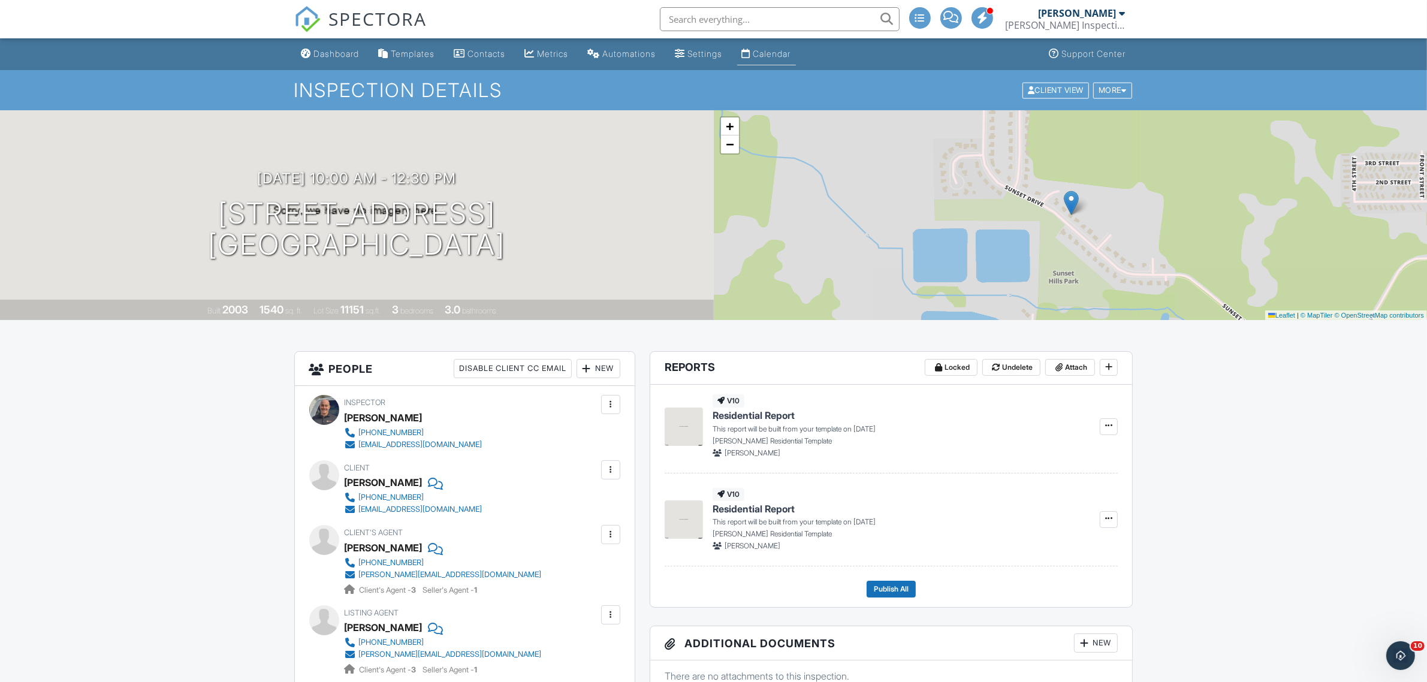
click at [783, 57] on div "Calendar" at bounding box center [772, 54] width 38 height 10
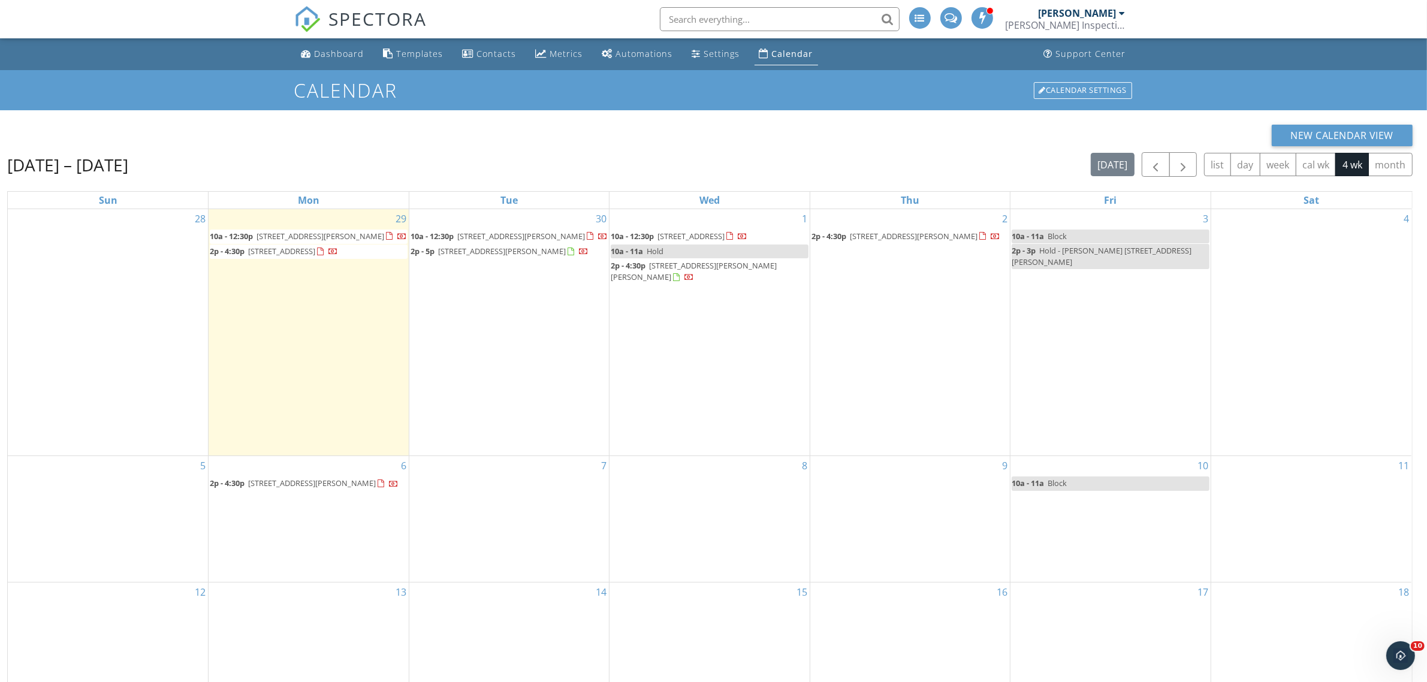
click at [648, 249] on span "Hold" at bounding box center [655, 251] width 17 height 11
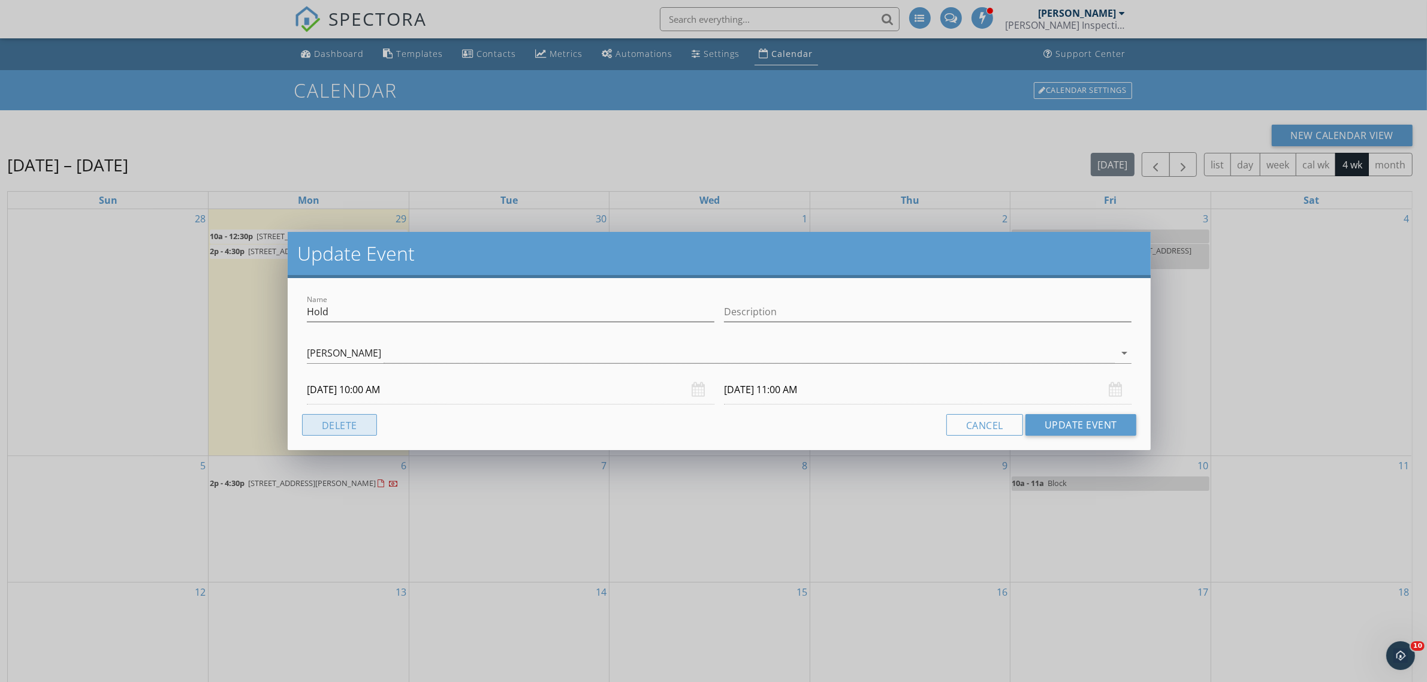
drag, startPoint x: 331, startPoint y: 426, endPoint x: 346, endPoint y: 424, distance: 14.5
click at [333, 426] on button "Delete" at bounding box center [339, 425] width 75 height 22
